Goal: Task Accomplishment & Management: Manage account settings

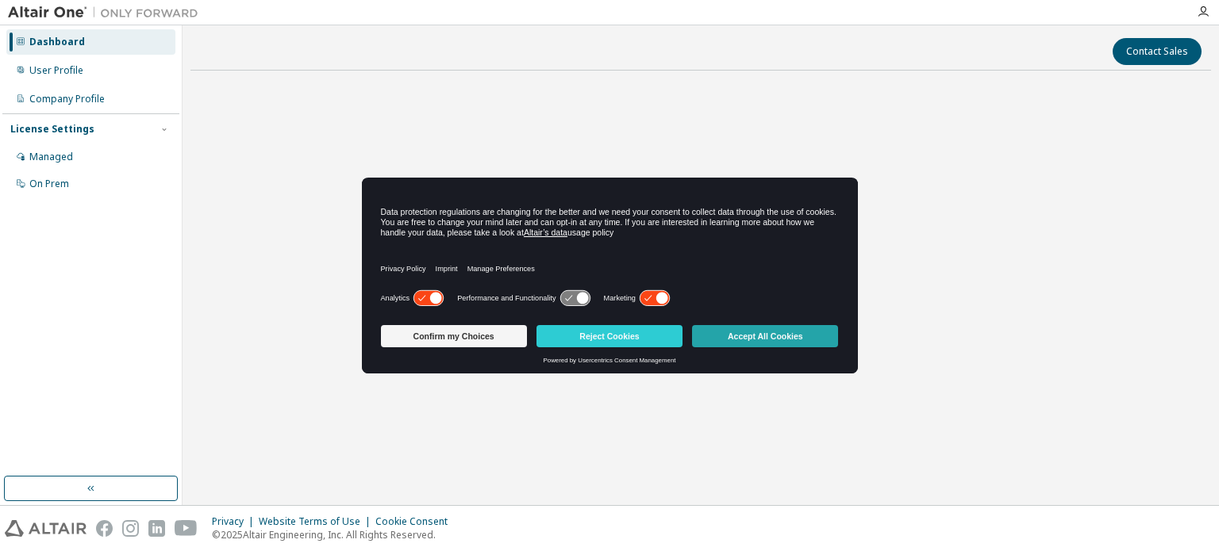
click at [722, 343] on button "Accept All Cookies" at bounding box center [765, 336] width 146 height 22
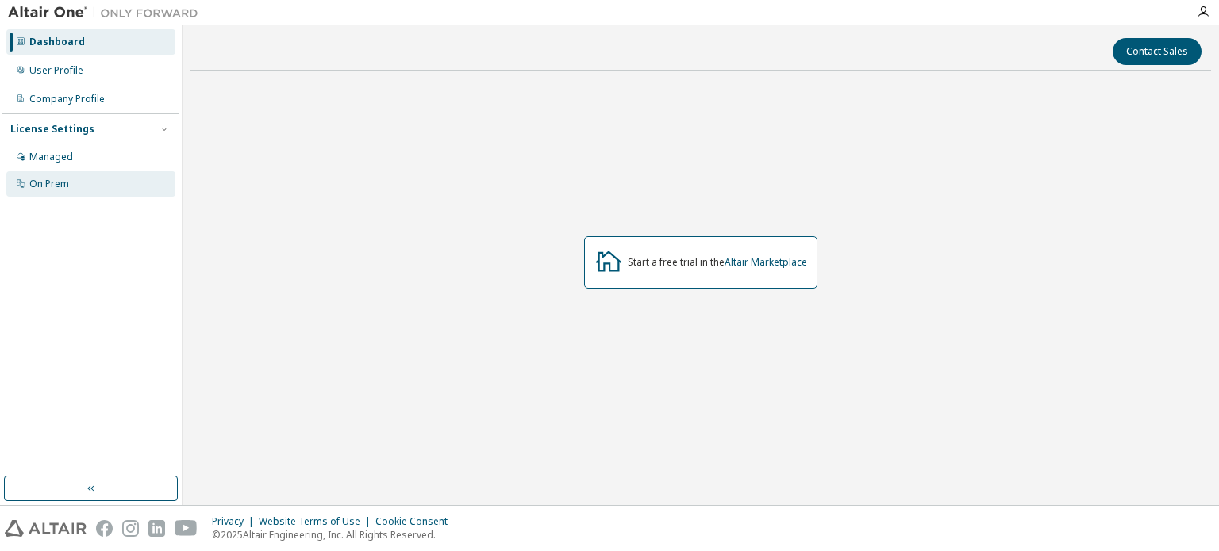
click at [62, 185] on div "On Prem" at bounding box center [49, 184] width 40 height 13
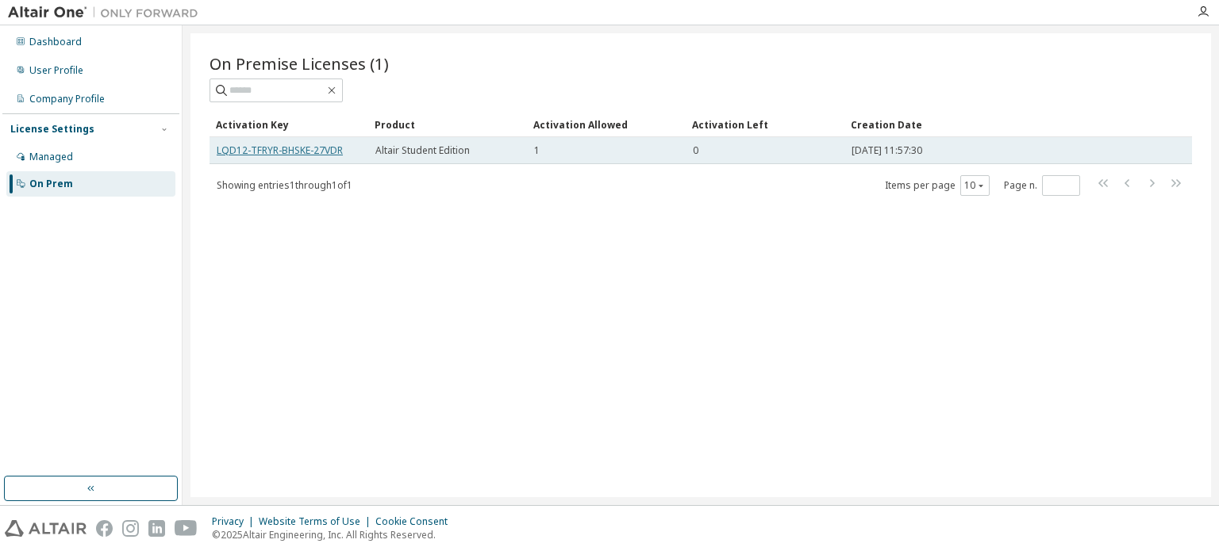
click at [321, 152] on link "LQD12-TFRYR-BHSKE-27VDR" at bounding box center [280, 150] width 126 height 13
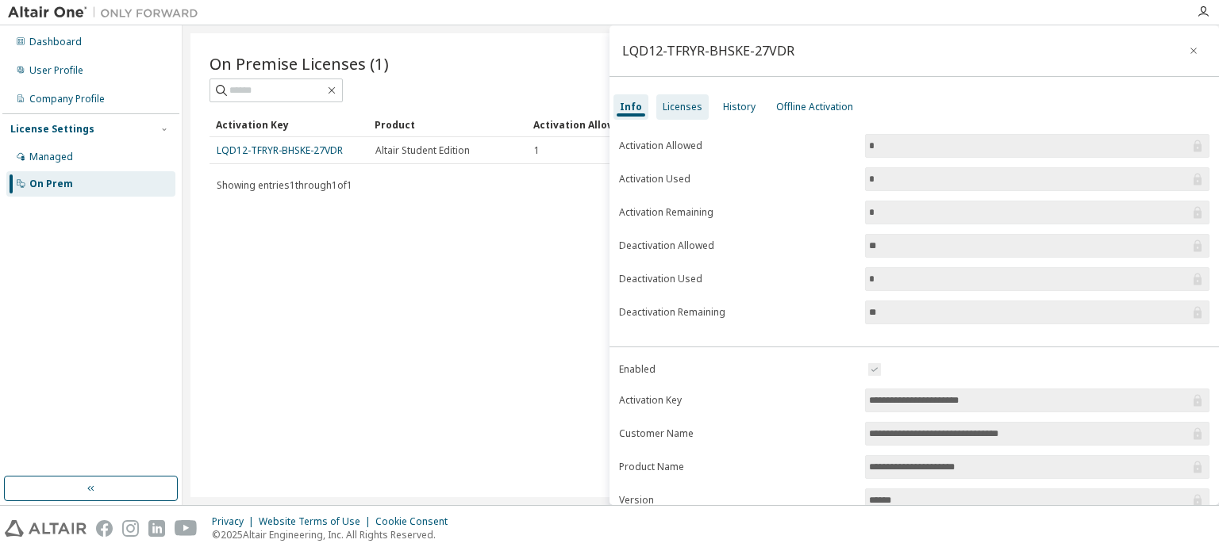
click at [694, 110] on div "Licenses" at bounding box center [683, 107] width 40 height 13
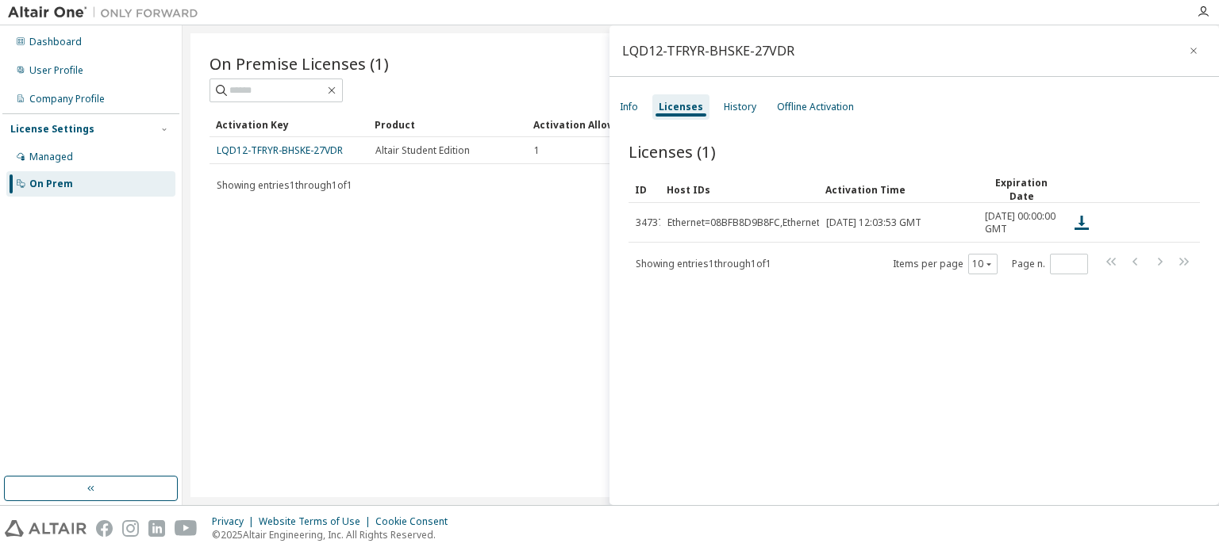
scroll to position [24, 0]
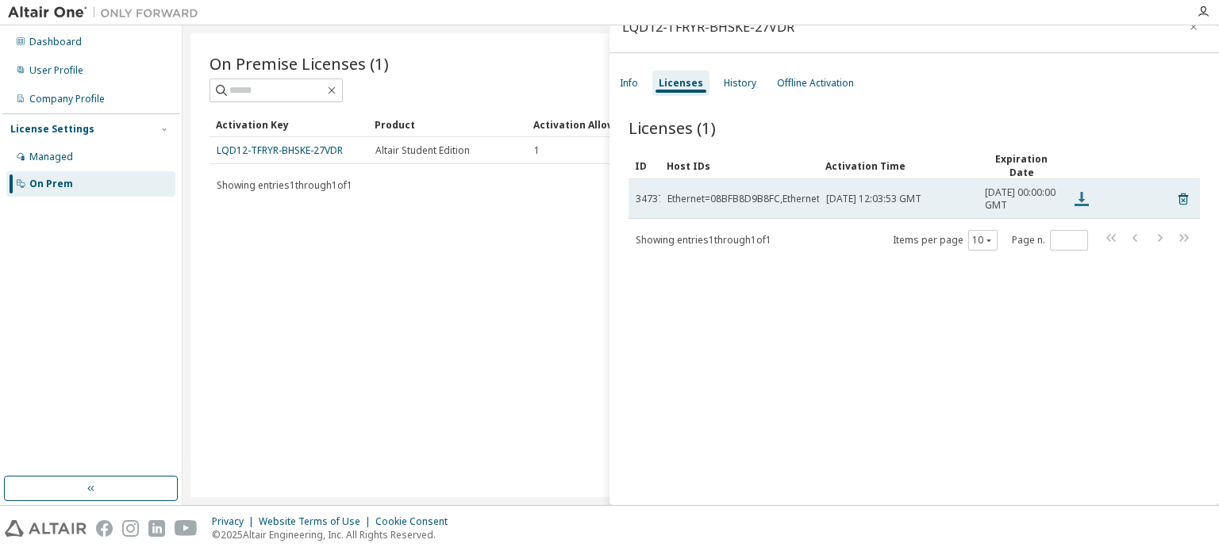
click at [1078, 206] on icon at bounding box center [1081, 199] width 14 height 14
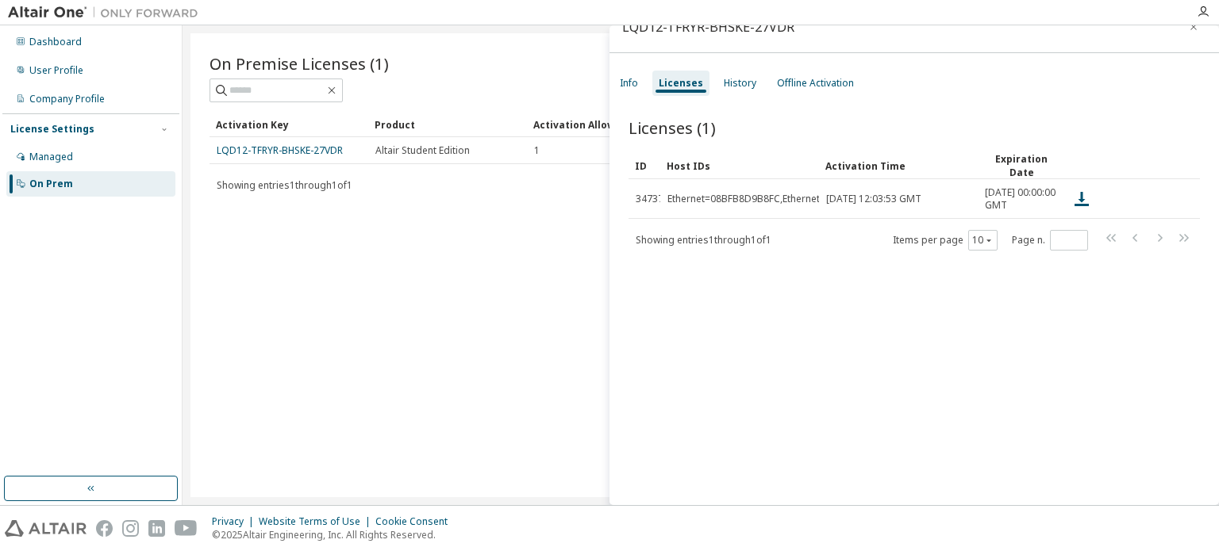
click at [816, 298] on div "Licenses (1) Clear Load Save Save As Field Operator Value Select filter Select …" at bounding box center [913, 302] width 609 height 409
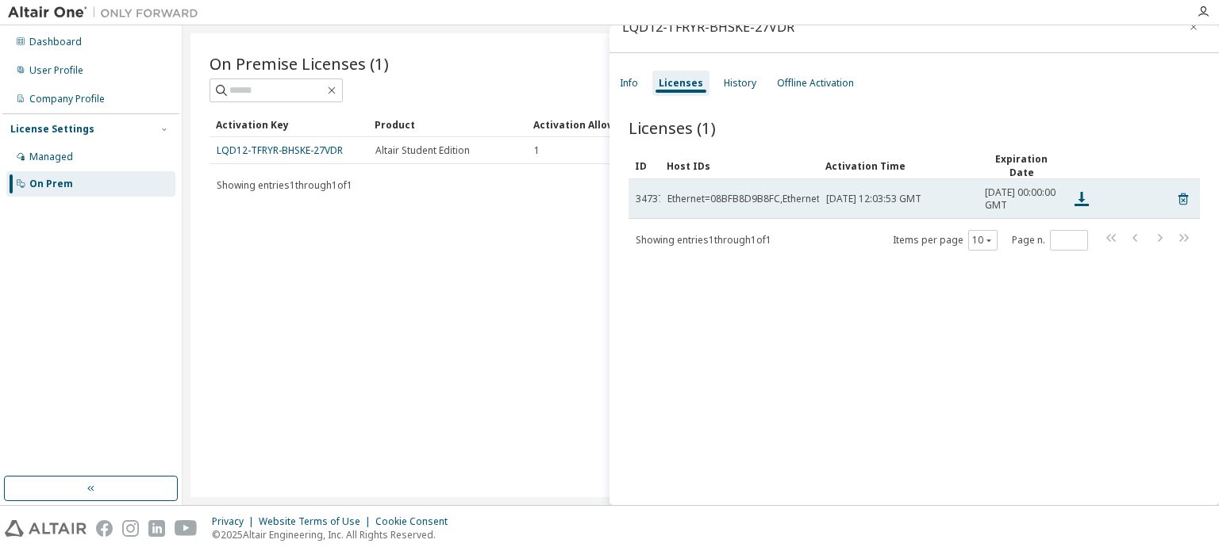
click at [878, 209] on td "Tue, 25 Feb 2025 12:03:53 GMT" at bounding box center [898, 199] width 159 height 40
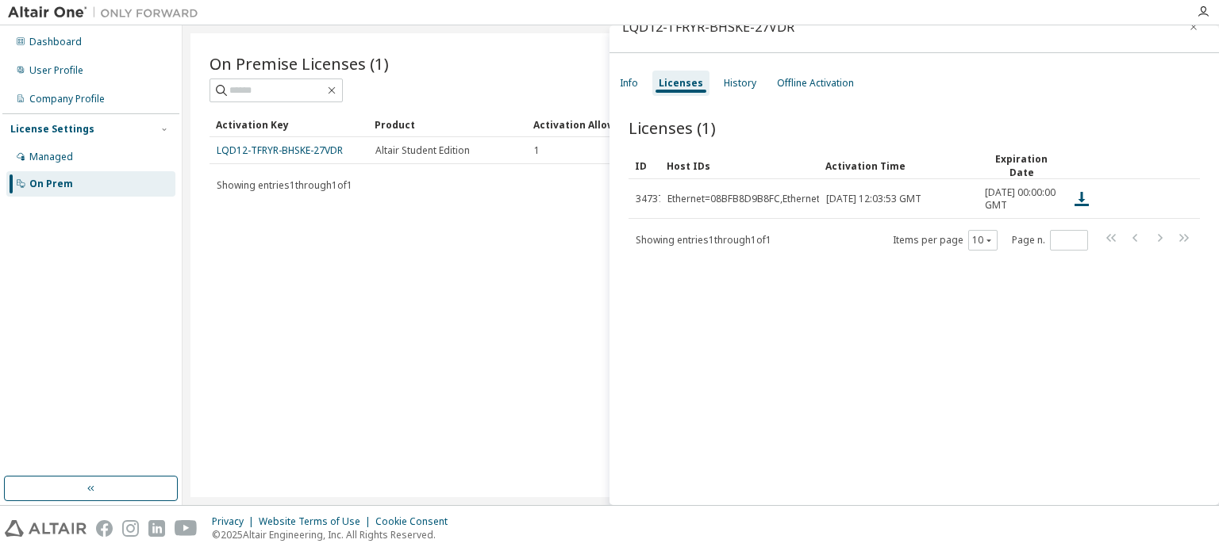
click at [831, 237] on div "ID Host IDs Activation Time Expiration Date 34737 Ethernet=08BFB8D9B8FC,Etherne…" at bounding box center [913, 201] width 571 height 99
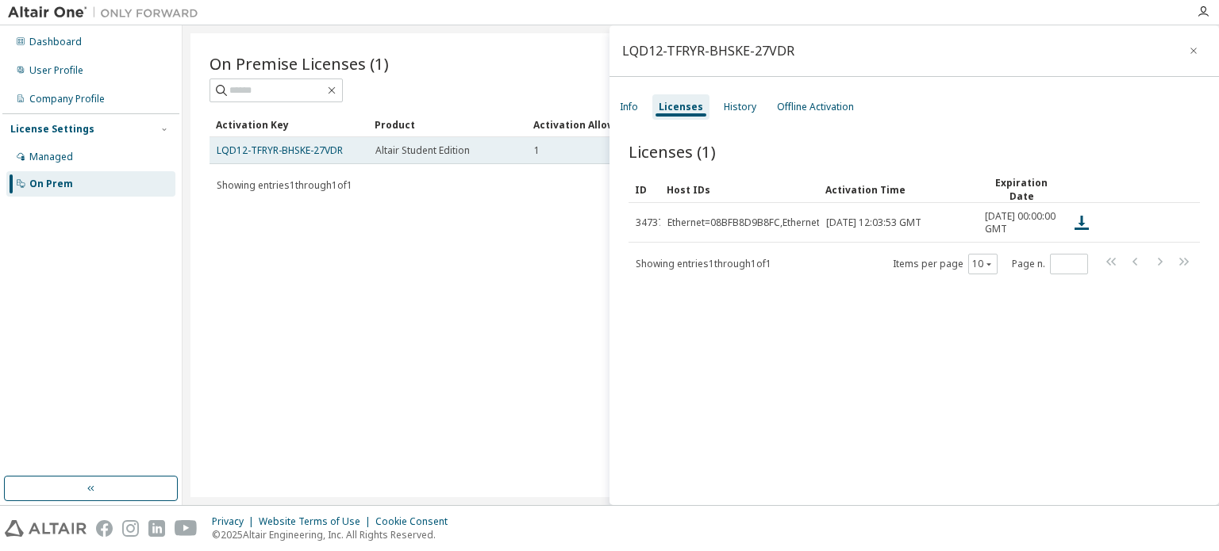
click at [276, 141] on td "LQD12-TFRYR-BHSKE-27VDR" at bounding box center [288, 150] width 159 height 27
click at [274, 144] on link "LQD12-TFRYR-BHSKE-27VDR" at bounding box center [280, 150] width 126 height 13
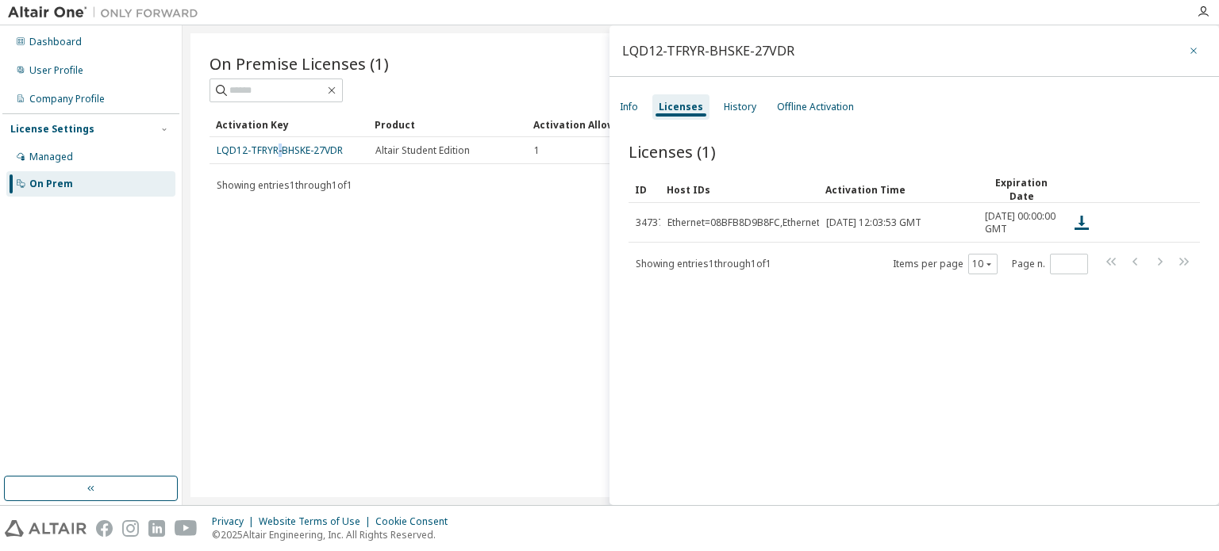
click at [1189, 51] on icon "button" at bounding box center [1193, 50] width 11 height 13
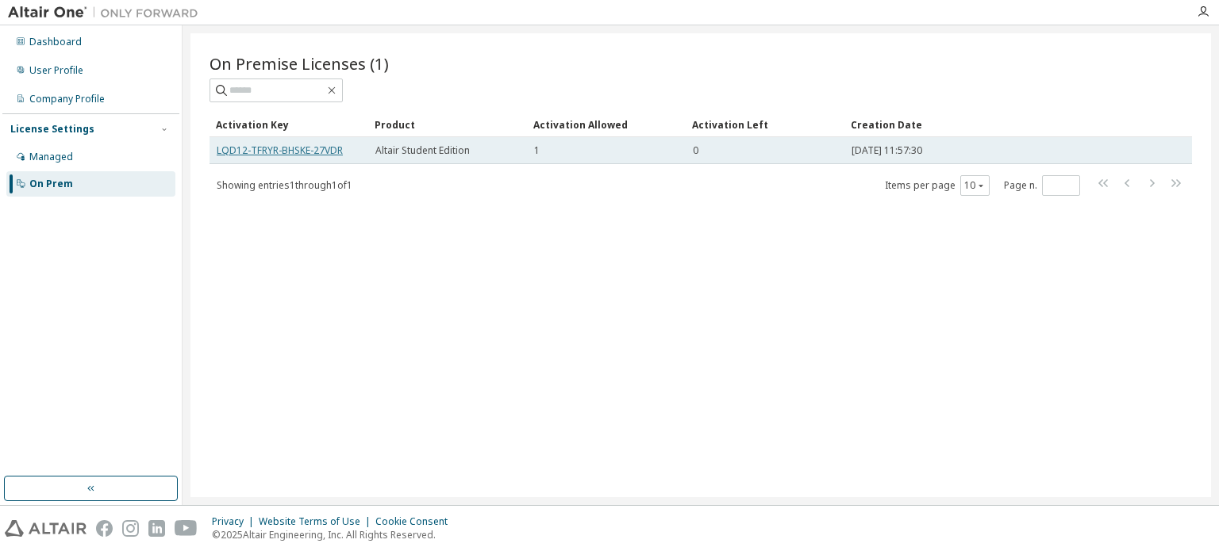
click at [314, 152] on link "LQD12-TFRYR-BHSKE-27VDR" at bounding box center [280, 150] width 126 height 13
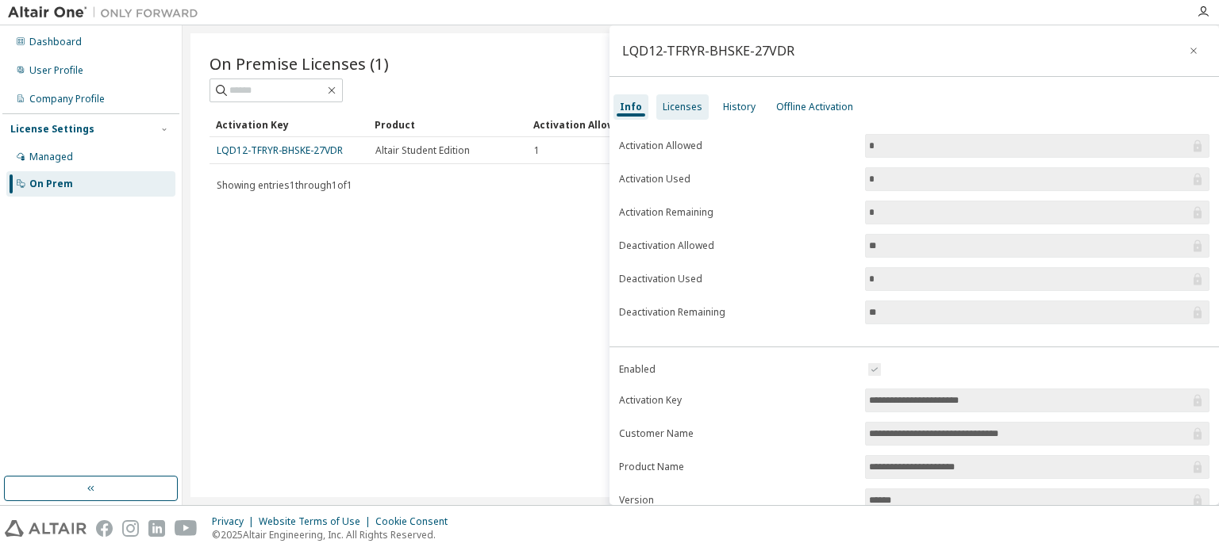
click at [683, 110] on div "Licenses" at bounding box center [683, 107] width 40 height 13
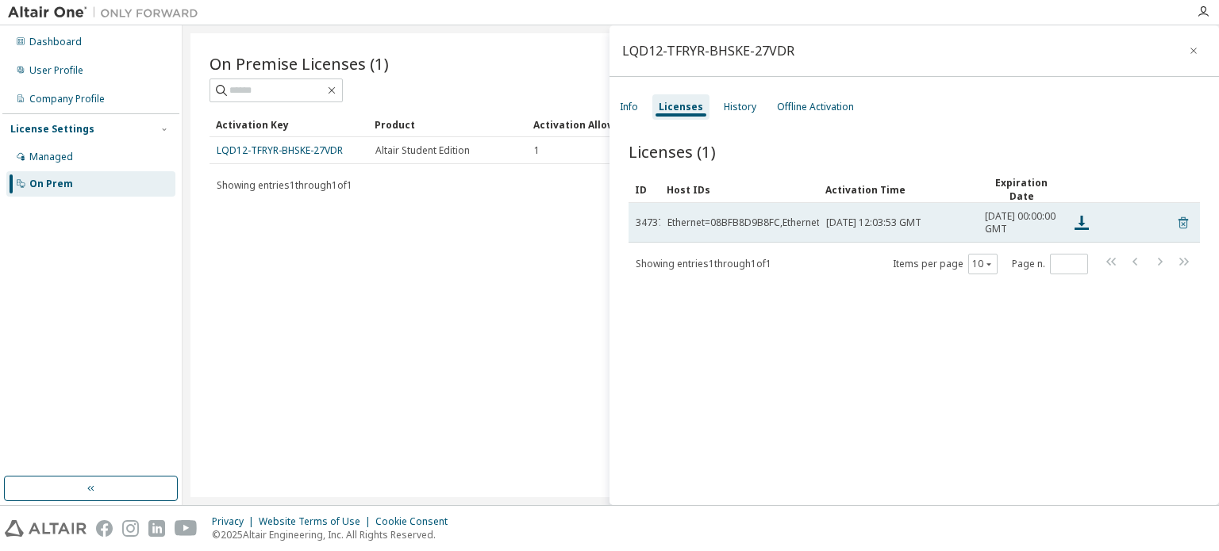
click at [1178, 224] on icon at bounding box center [1183, 223] width 10 height 12
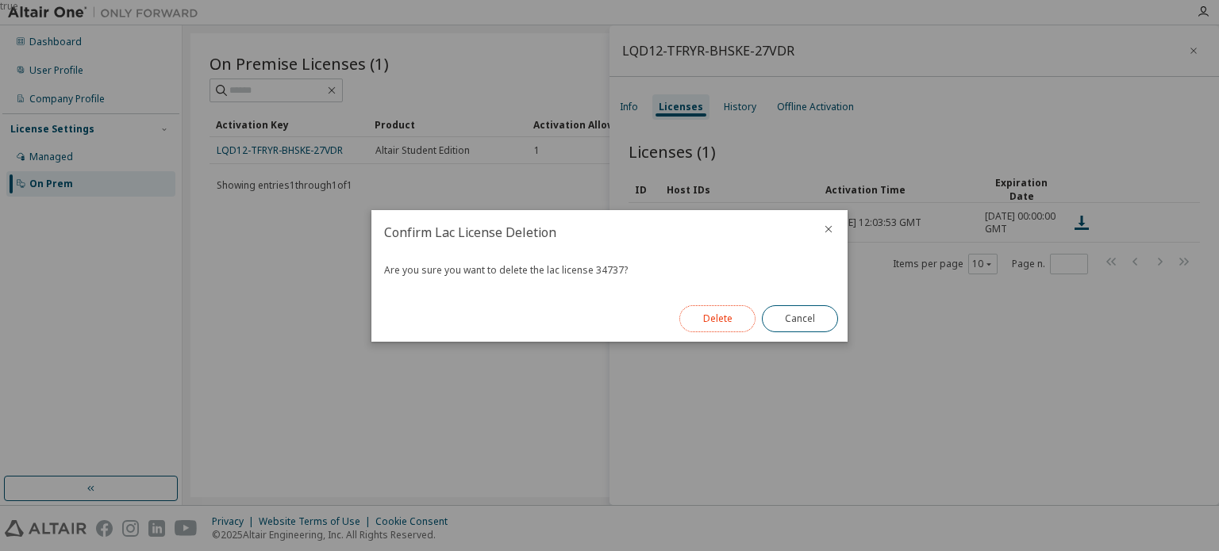
click at [726, 315] on button "Delete" at bounding box center [717, 318] width 76 height 27
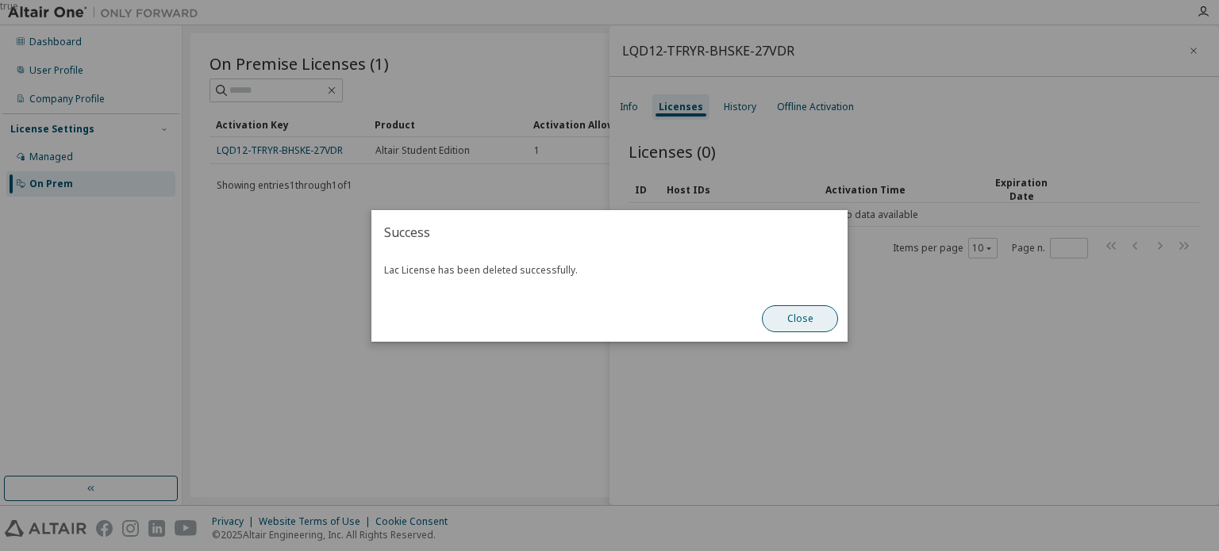
click at [803, 313] on button "Close" at bounding box center [800, 318] width 76 height 27
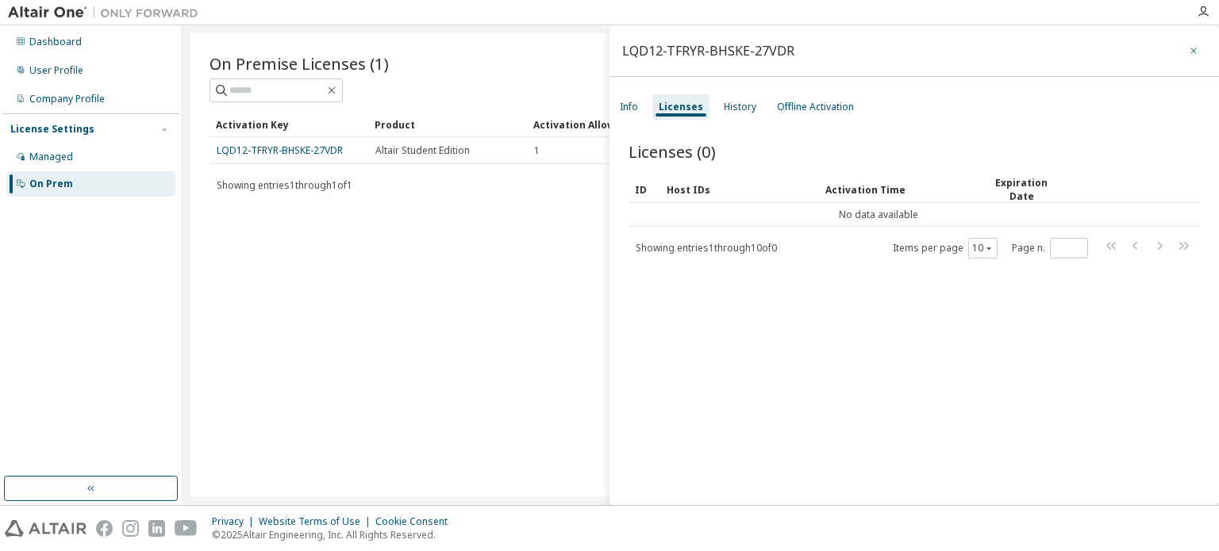
click at [1191, 55] on button "button" at bounding box center [1193, 50] width 25 height 25
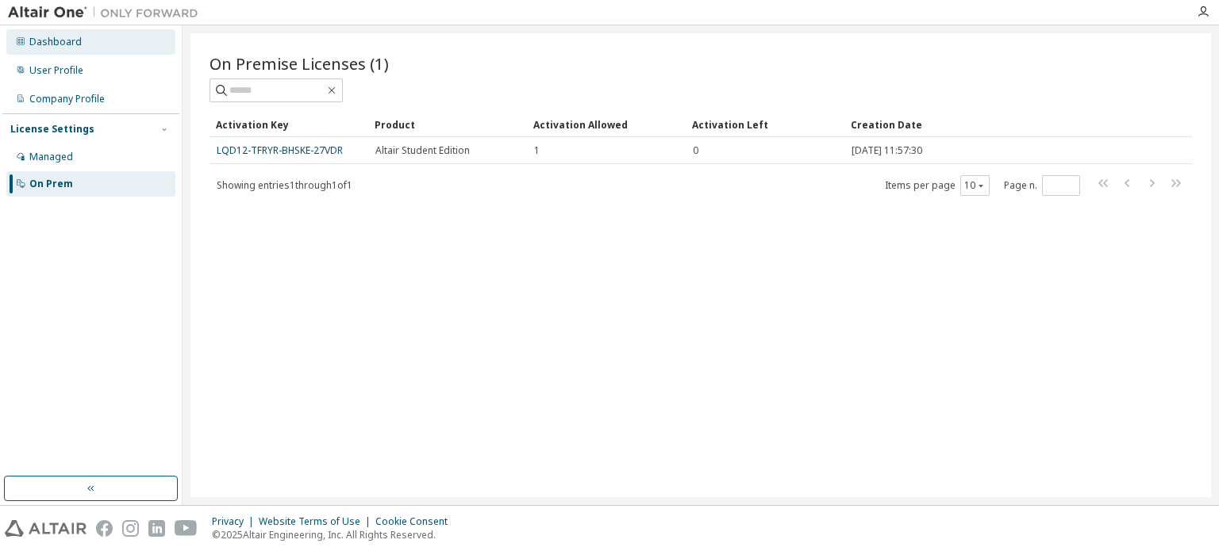
click at [101, 40] on div "Dashboard" at bounding box center [90, 41] width 169 height 25
